Goal: Information Seeking & Learning: Learn about a topic

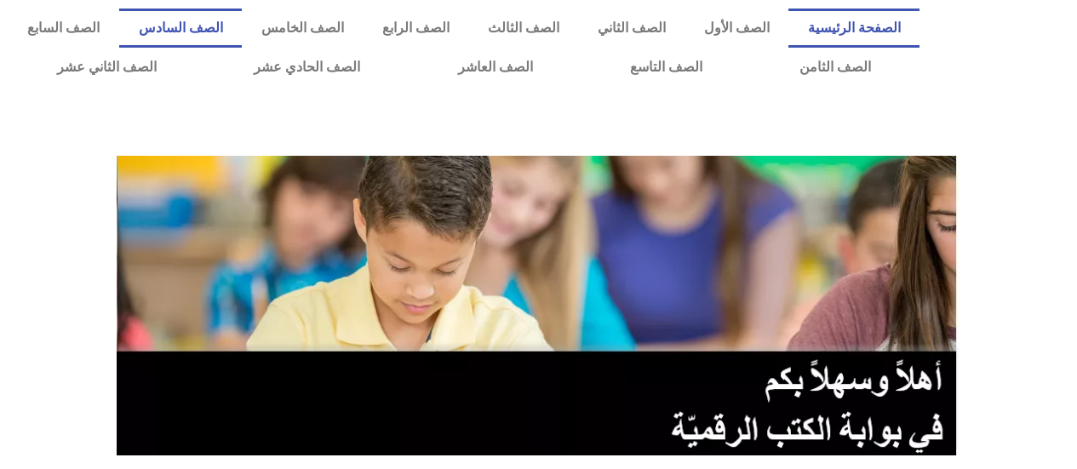
click at [242, 22] on link "الصف السادس" at bounding box center [180, 28] width 123 height 39
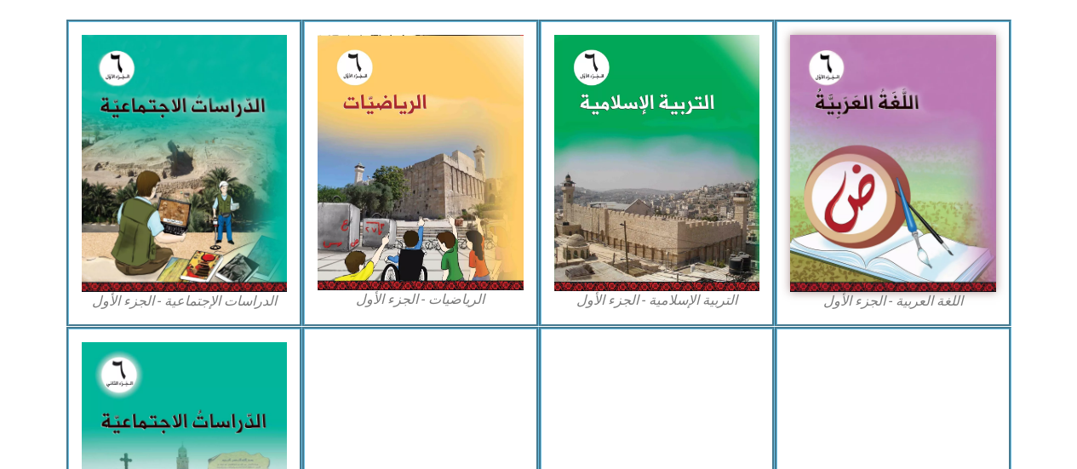
scroll to position [1049, 0]
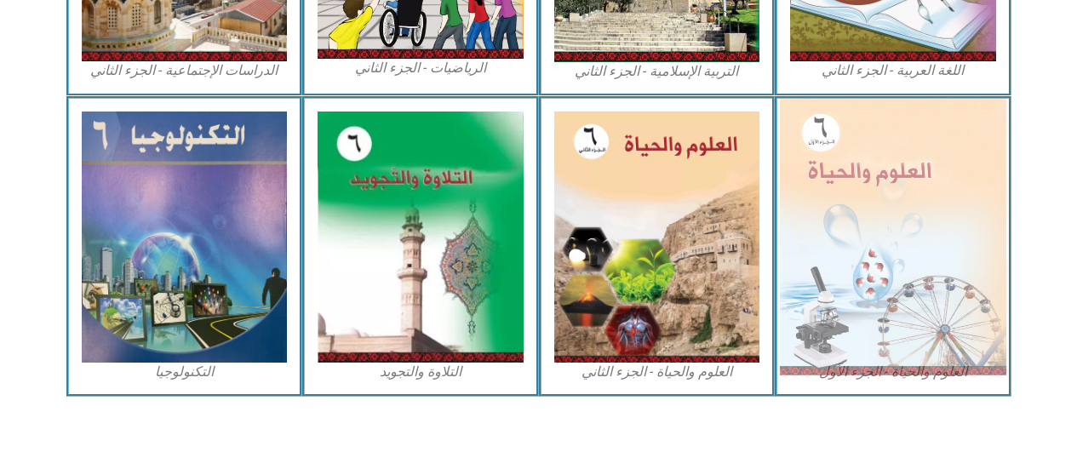
click at [864, 203] on img at bounding box center [893, 237] width 226 height 276
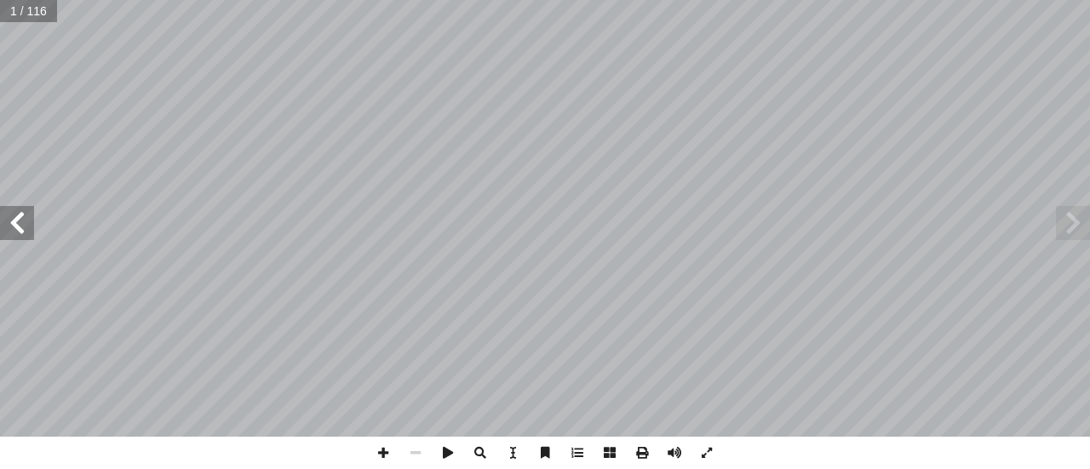
click at [13, 211] on span at bounding box center [17, 223] width 34 height 34
click at [2, 221] on span at bounding box center [17, 223] width 34 height 34
click at [1, 218] on span at bounding box center [17, 223] width 34 height 34
click at [15, 203] on div "2 قيقـة؟ ّ ـة الد ّ - ما الـكائـنـات الـحي ُ دة ْ ح َ الو ولــى ُ الأ قيقة ّ ة …" at bounding box center [545, 218] width 1090 height 437
click at [9, 218] on span at bounding box center [17, 223] width 34 height 34
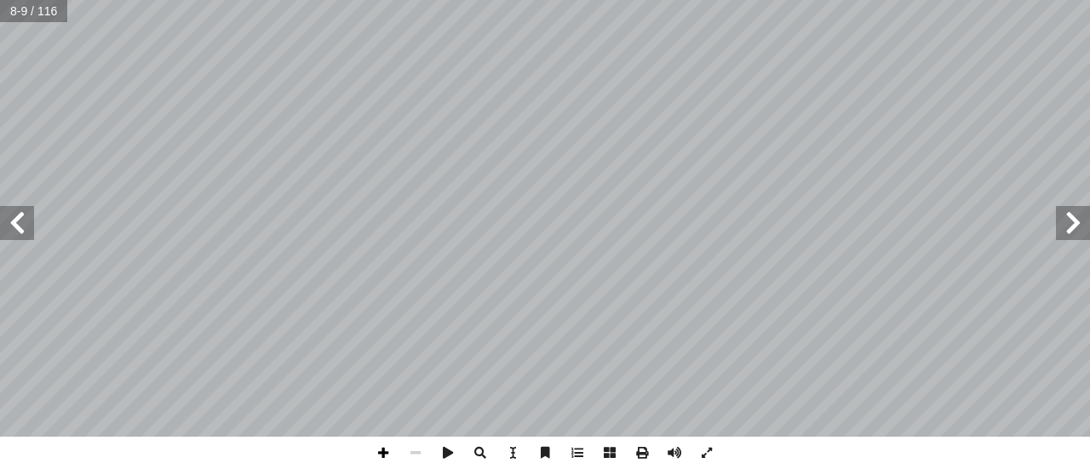
click at [389, 446] on span at bounding box center [383, 453] width 32 height 32
click at [377, 439] on span at bounding box center [383, 453] width 32 height 32
click at [416, 450] on span at bounding box center [415, 453] width 32 height 32
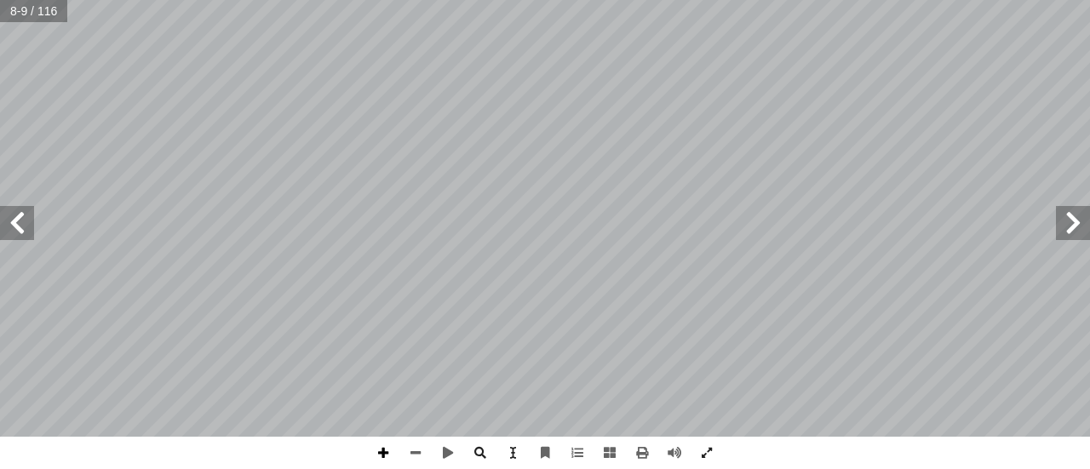
click at [380, 457] on span at bounding box center [383, 453] width 32 height 32
click at [15, 225] on span at bounding box center [17, 223] width 34 height 34
click at [386, 458] on span at bounding box center [383, 453] width 32 height 32
click at [1069, 224] on span at bounding box center [1073, 223] width 34 height 34
click at [19, 220] on span at bounding box center [17, 223] width 34 height 34
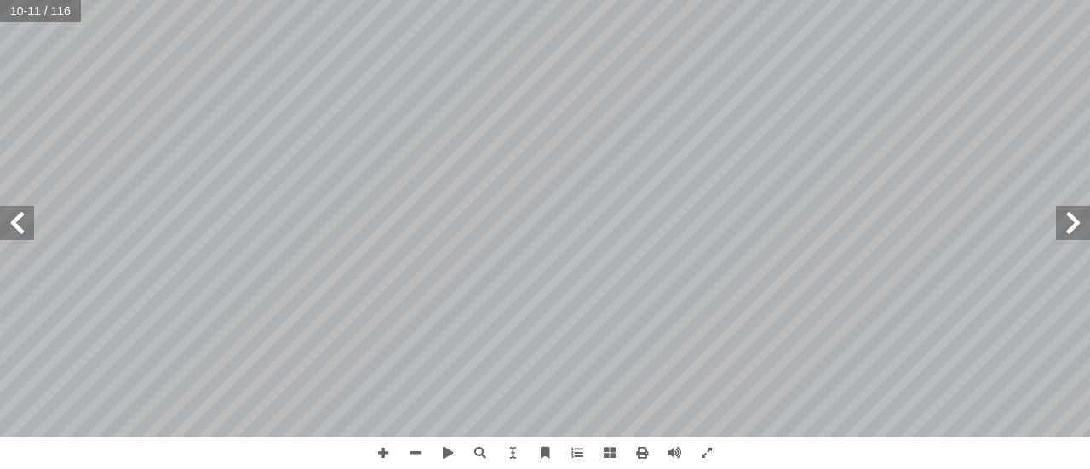
click at [22, 226] on span at bounding box center [17, 223] width 34 height 34
click at [615, 358] on div "٨ ة َّ كائنات مجهري :) ١ نشاط ( شاهد؟ أ � � رة، ماذ ّ كب ُ لم � دة ثم بالعدسة ّ…" at bounding box center [545, 234] width 1090 height 469
